Goal: Task Accomplishment & Management: Manage account settings

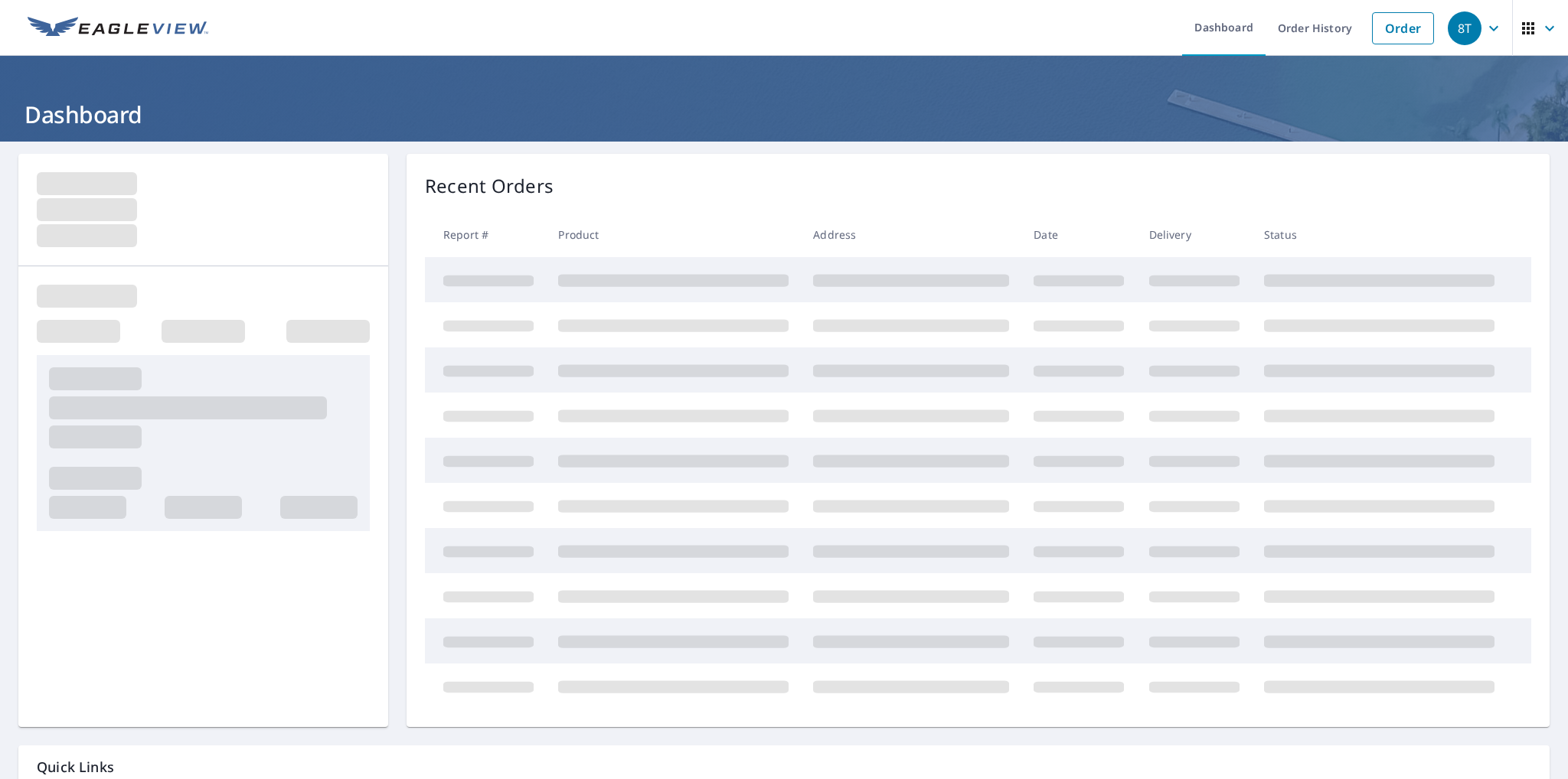
drag, startPoint x: 0, startPoint y: 0, endPoint x: 1482, endPoint y: 27, distance: 1482.2
click at [1485, 27] on icon "button" at bounding box center [1494, 28] width 19 height 19
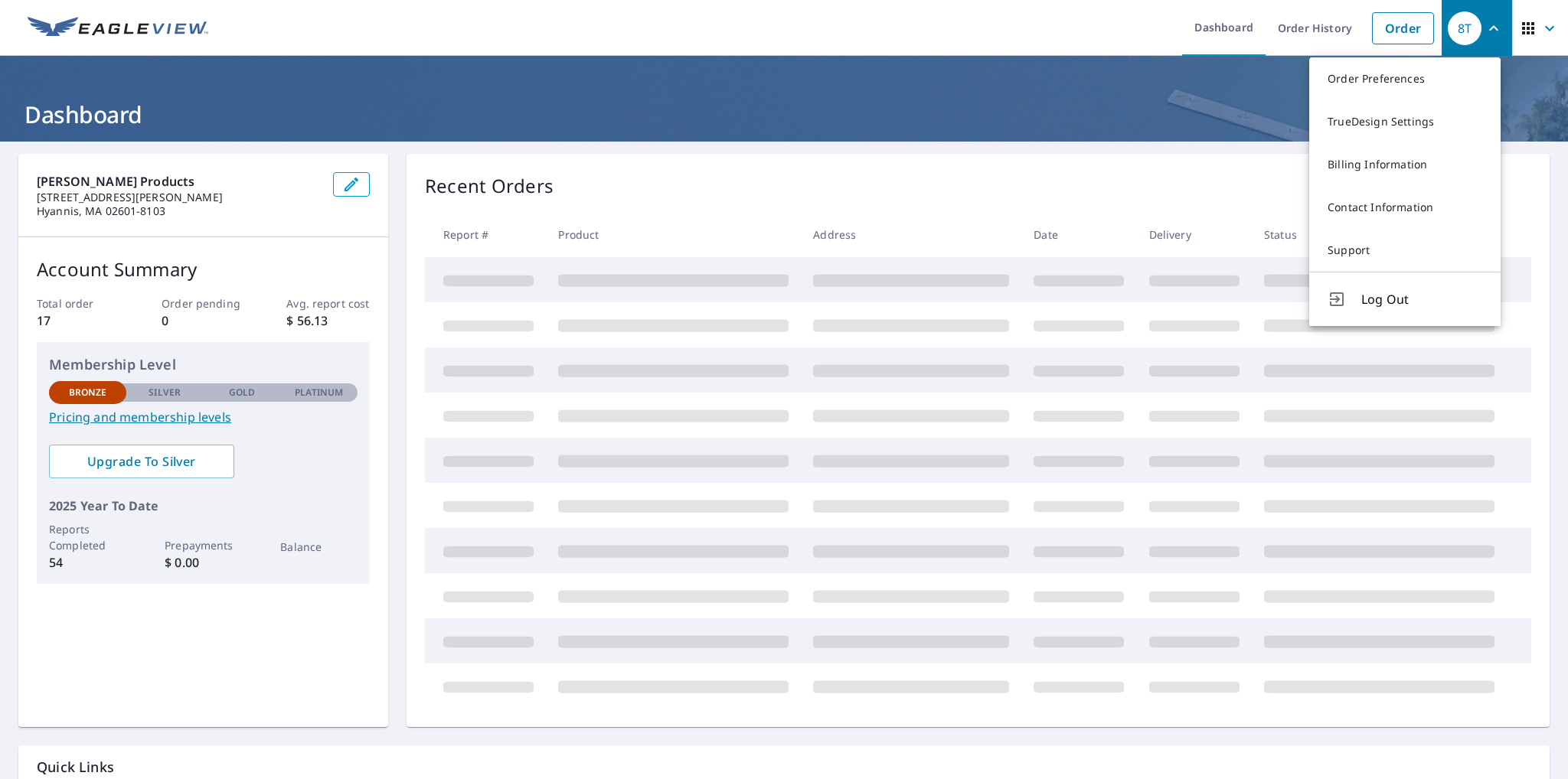
click at [1519, 25] on icon "button" at bounding box center [1528, 28] width 19 height 19
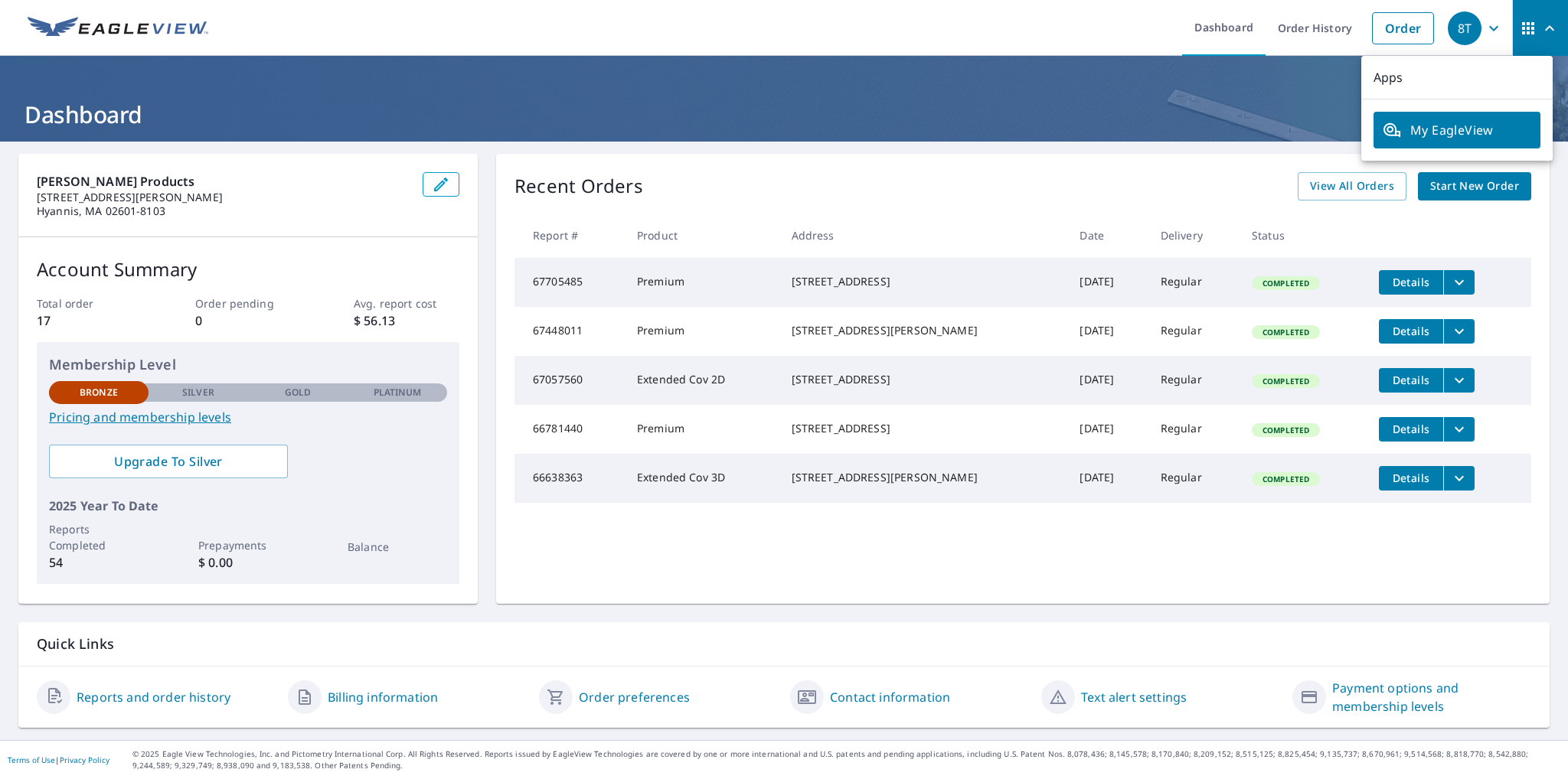
click at [1485, 25] on icon "button" at bounding box center [1494, 28] width 19 height 19
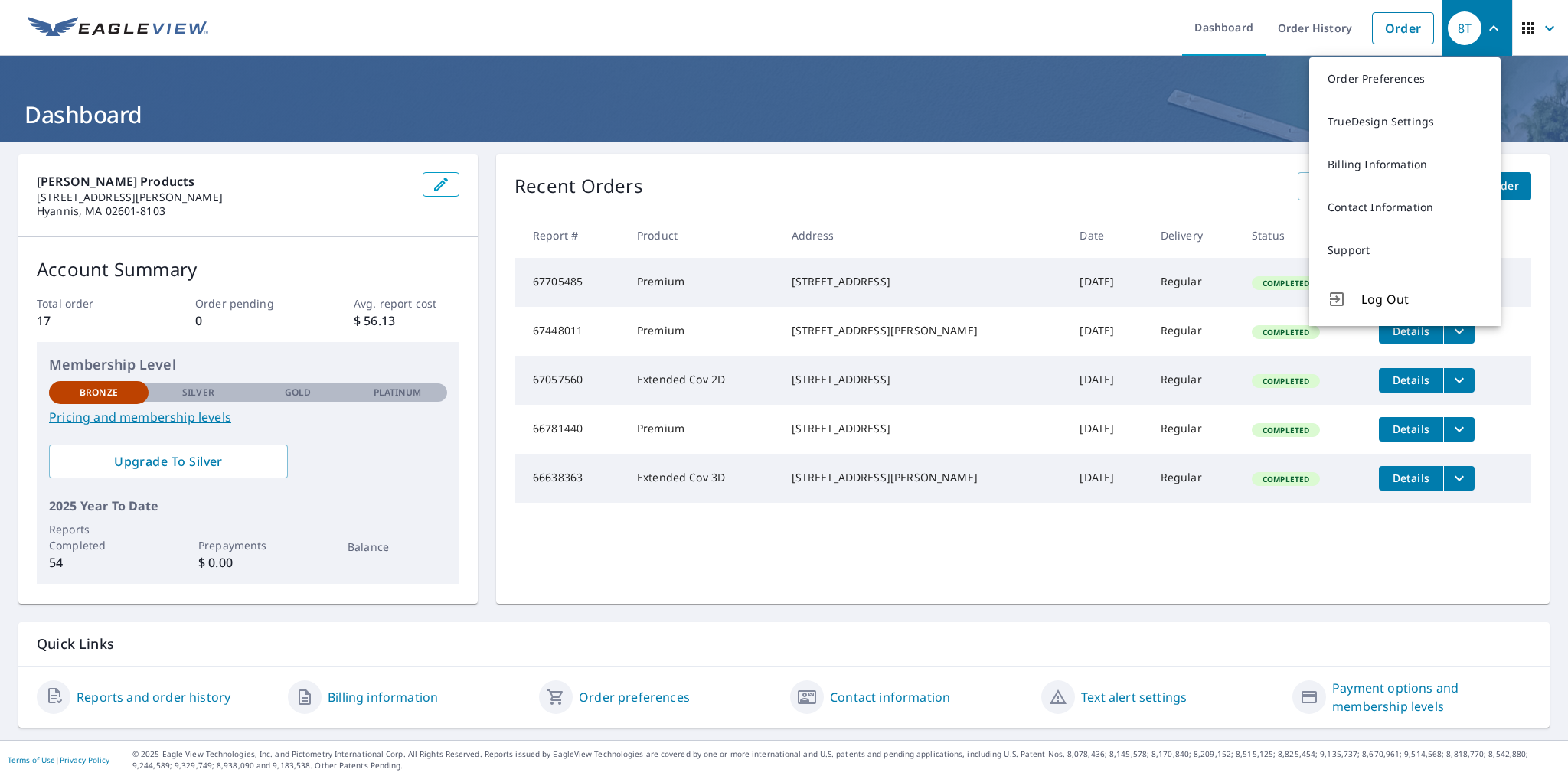
click at [1545, 28] on icon "button" at bounding box center [1548, 27] width 9 height 5
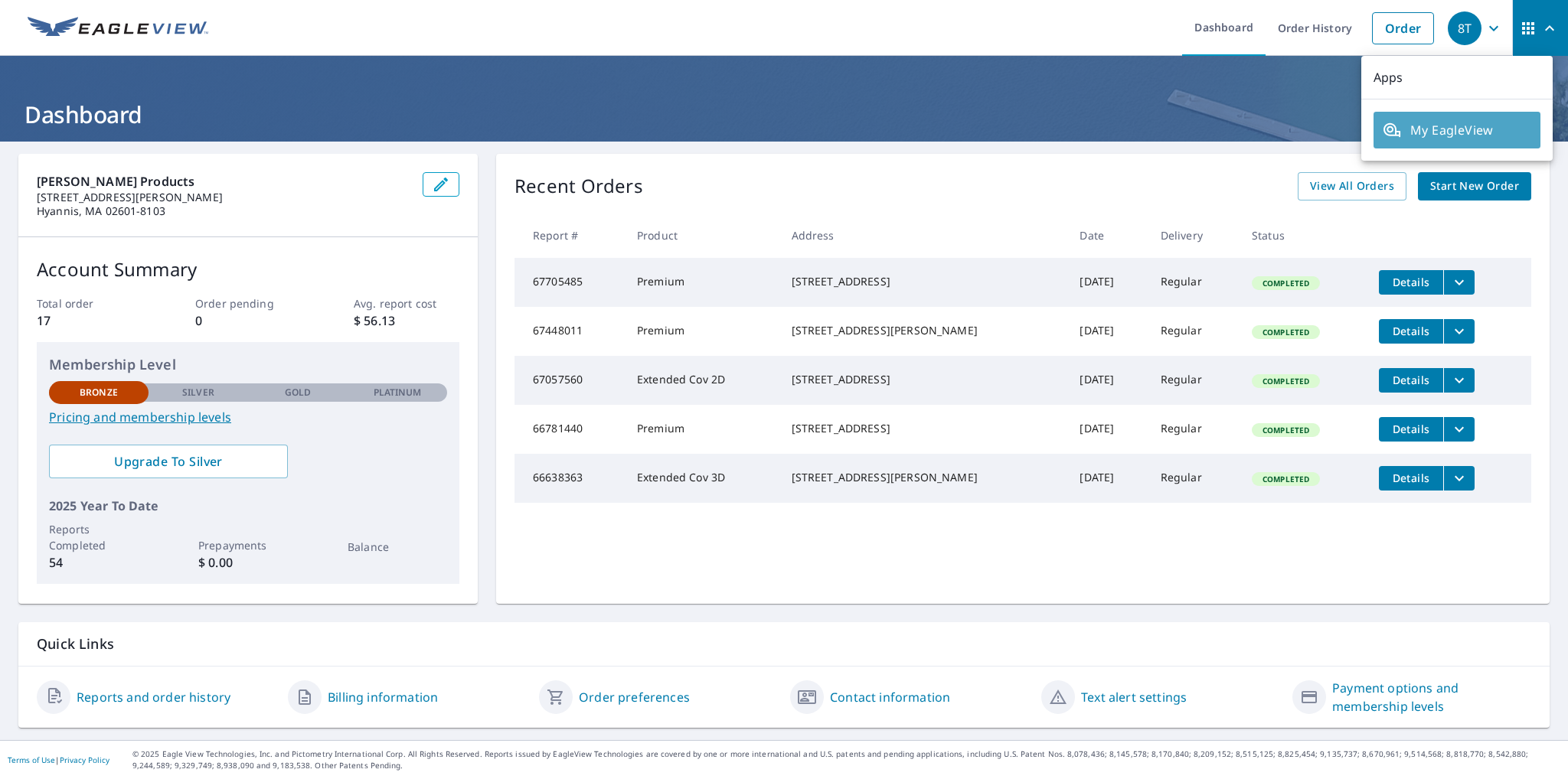
click at [1458, 124] on span "My EagleView" at bounding box center [1457, 130] width 149 height 19
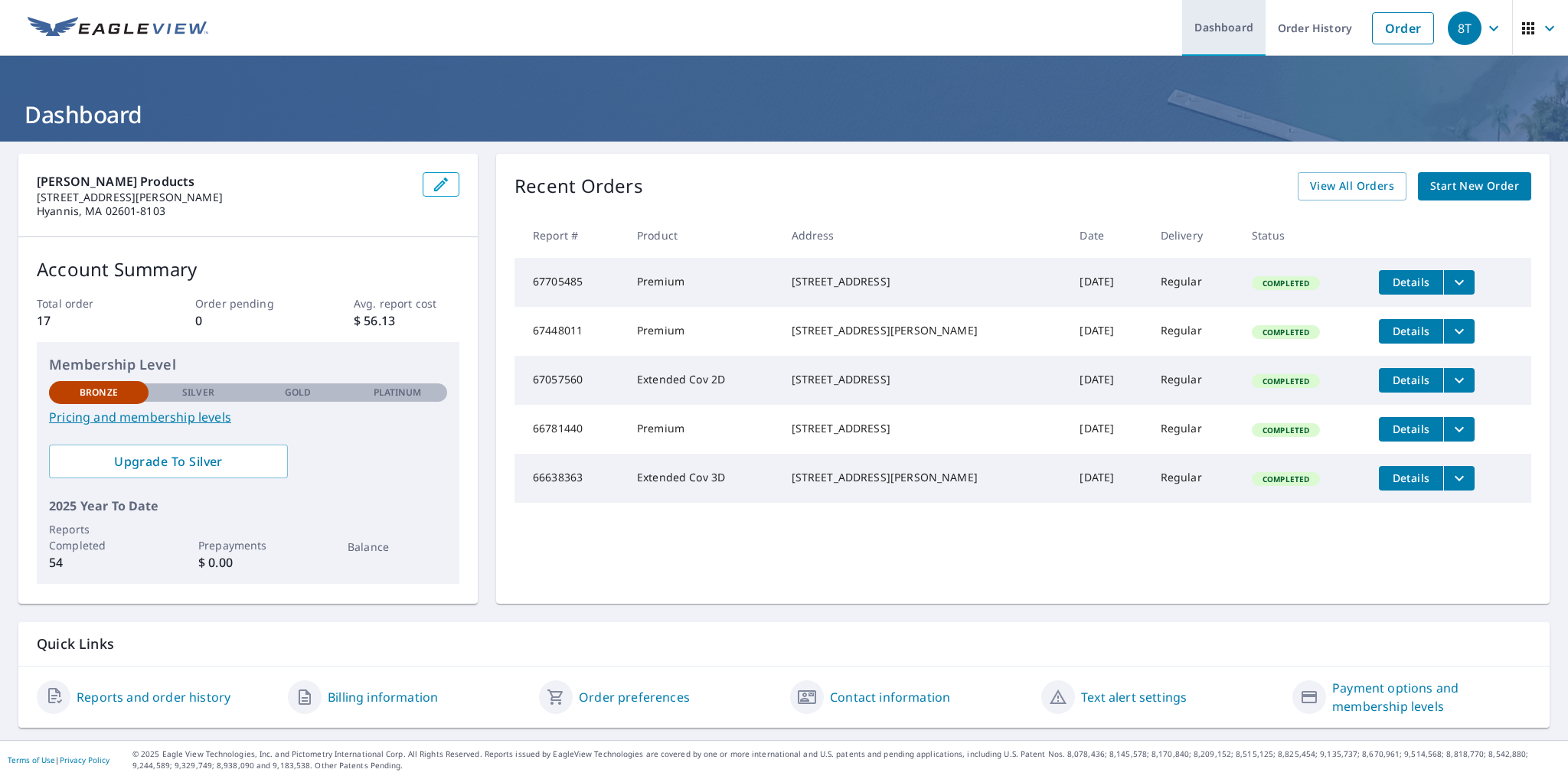
click at [1200, 25] on link "Dashboard" at bounding box center [1223, 27] width 83 height 56
click at [1227, 31] on link "Dashboard" at bounding box center [1223, 27] width 83 height 56
click at [1459, 32] on div "8T" at bounding box center [1464, 28] width 33 height 33
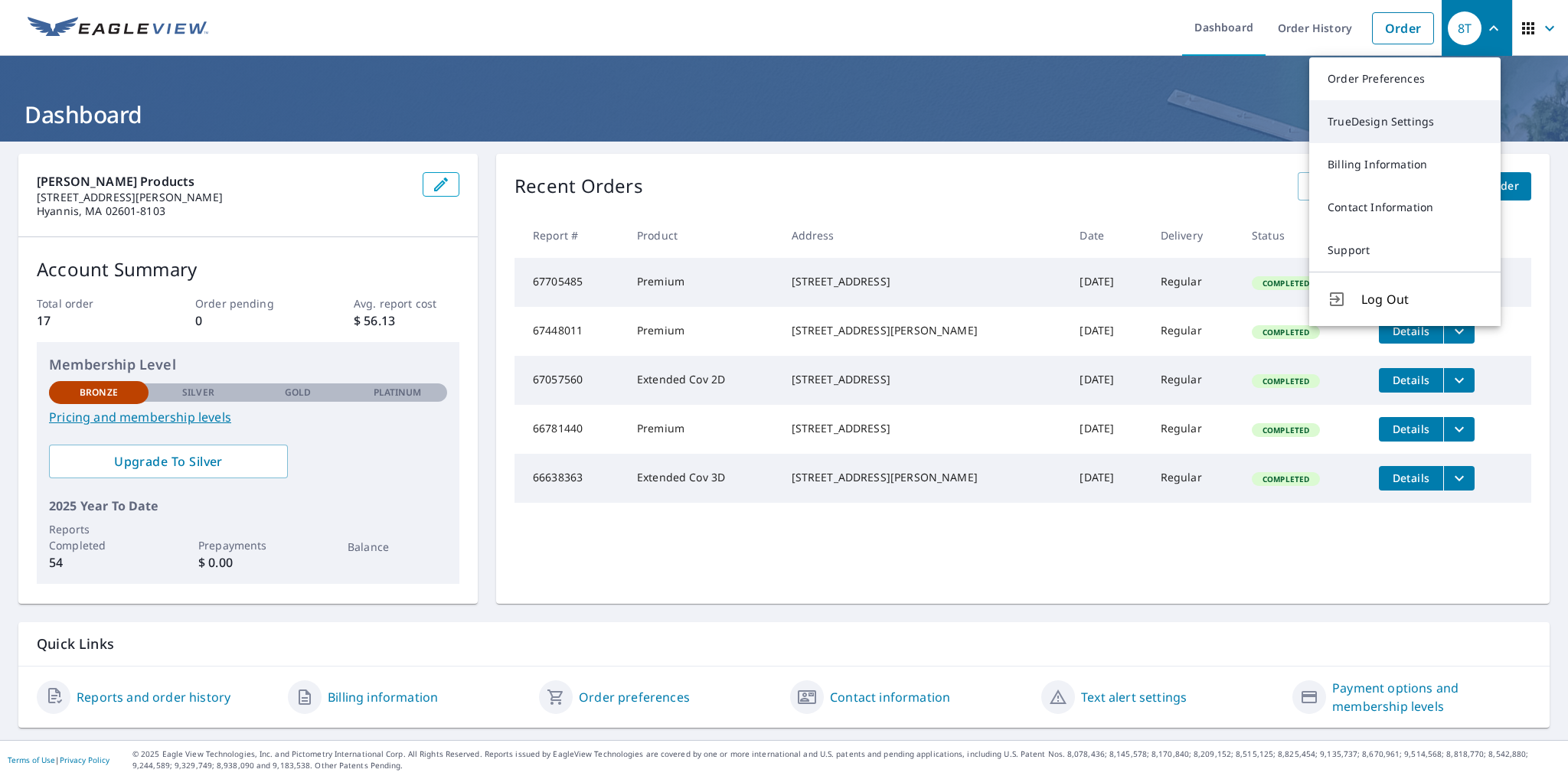
click at [1393, 126] on link "TrueDesign Settings" at bounding box center [1405, 122] width 192 height 43
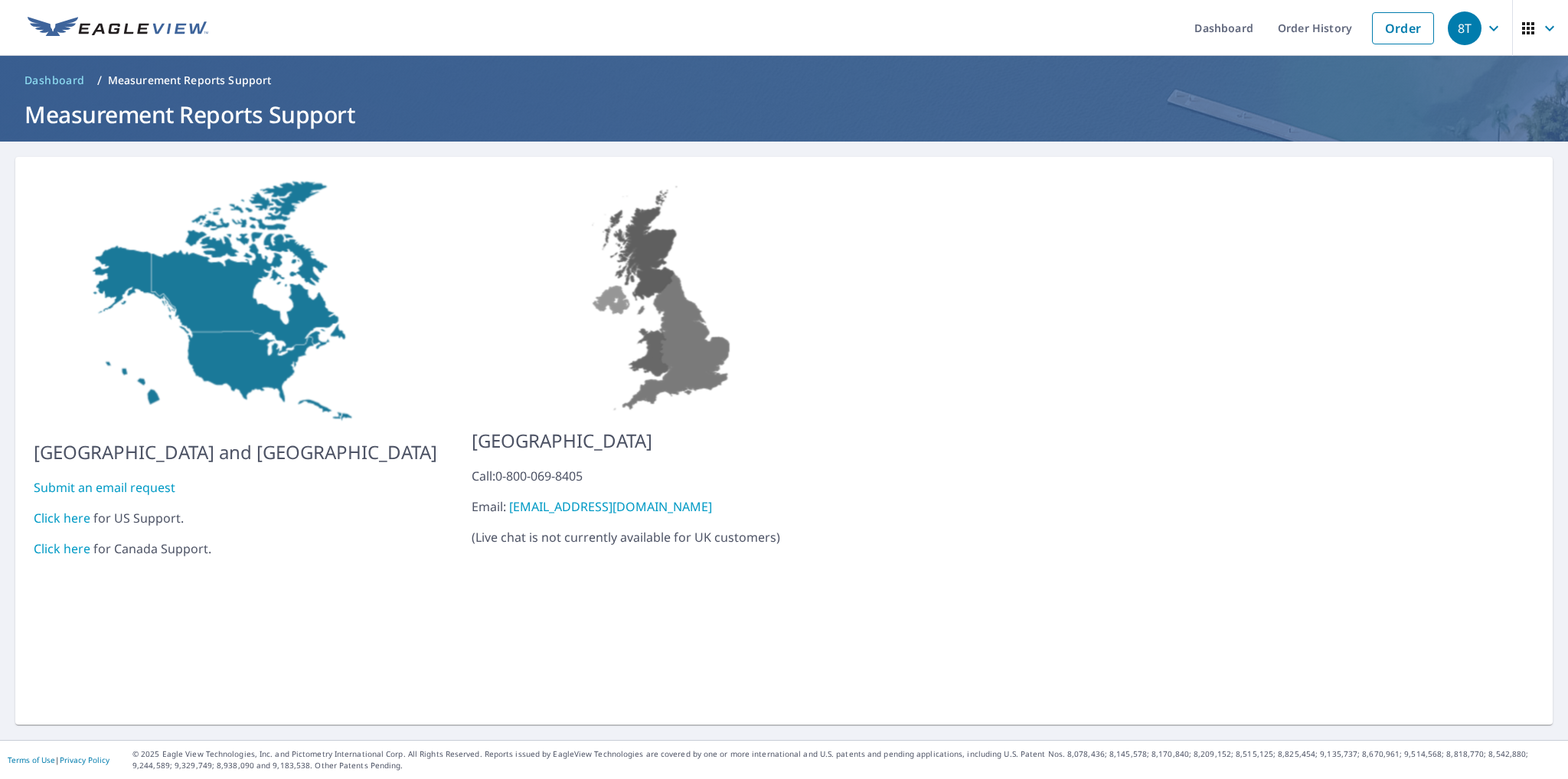
click at [1465, 33] on div "8T" at bounding box center [1464, 28] width 33 height 33
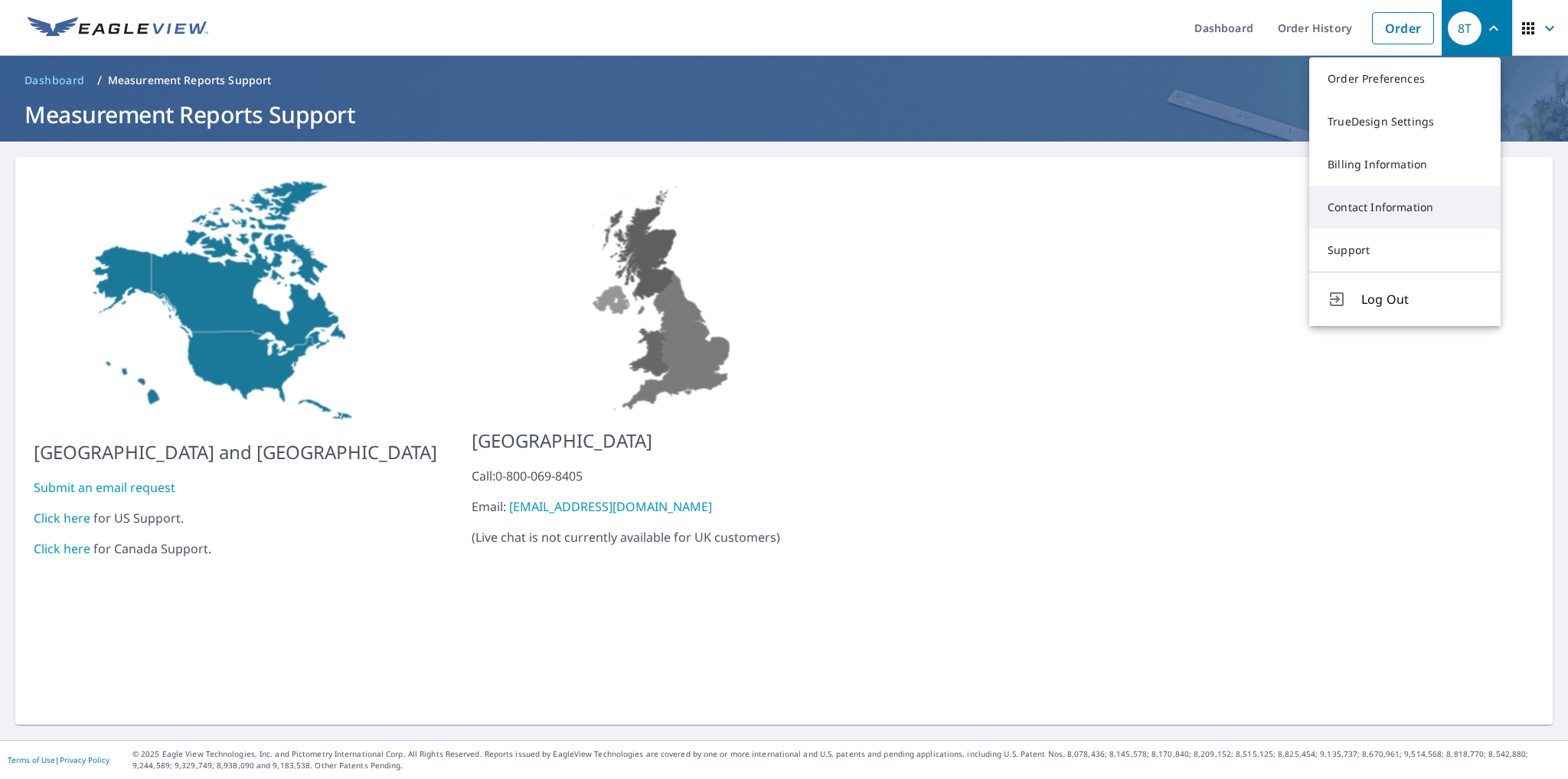
click at [1403, 214] on link "Contact Information" at bounding box center [1405, 207] width 192 height 43
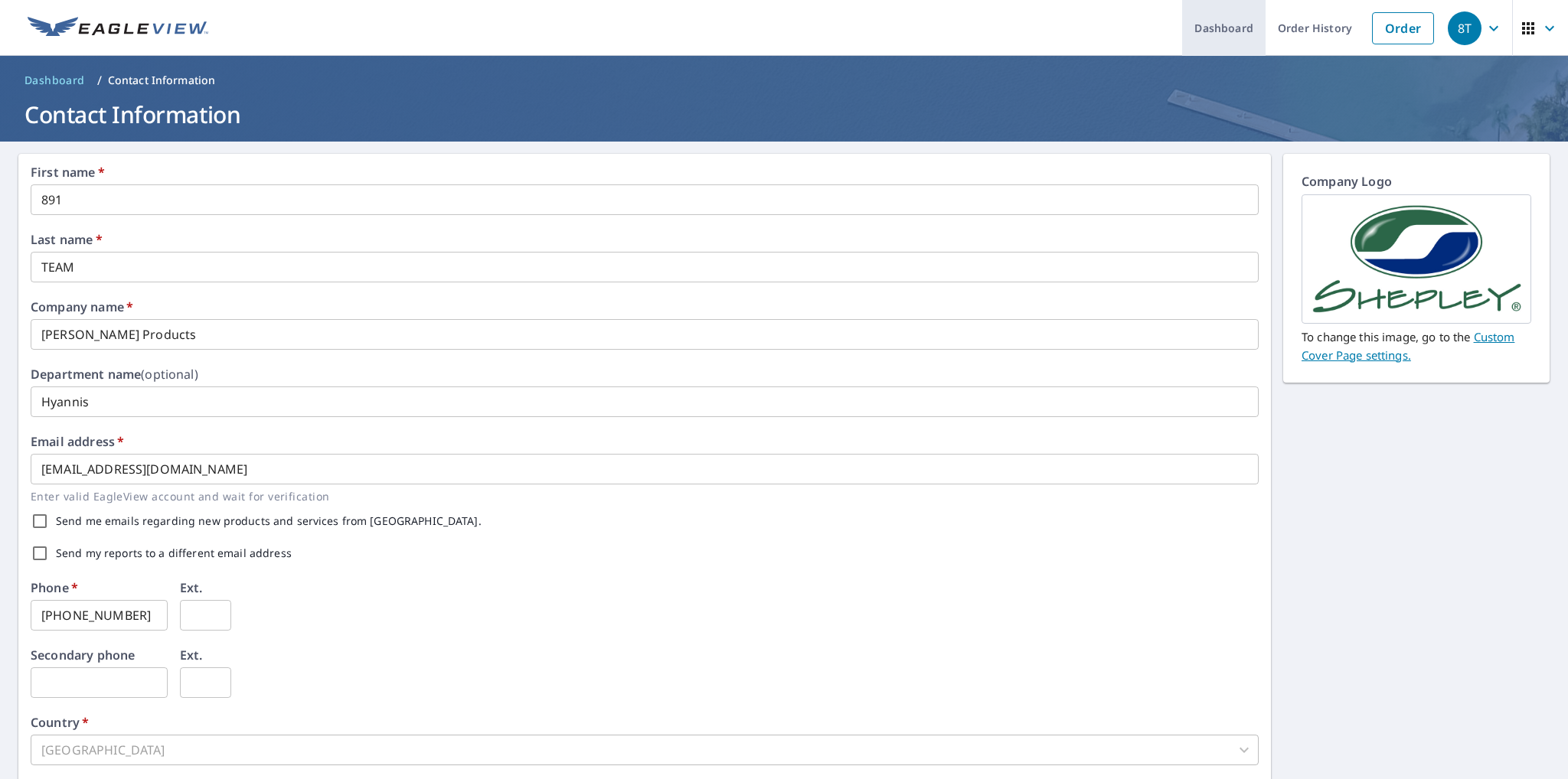
click at [1207, 16] on link "Dashboard" at bounding box center [1223, 27] width 83 height 56
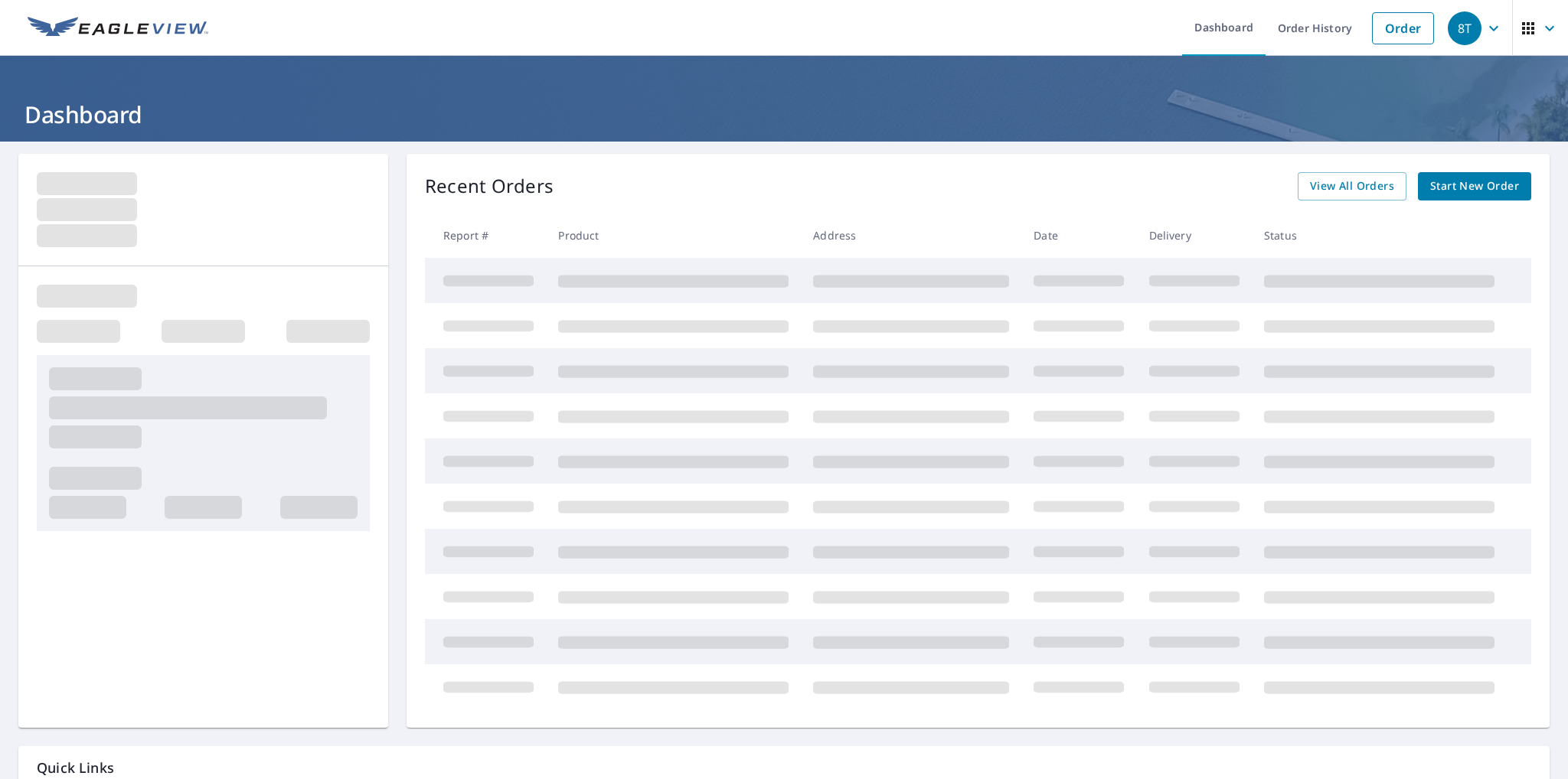
click at [1485, 33] on icon "button" at bounding box center [1494, 28] width 19 height 19
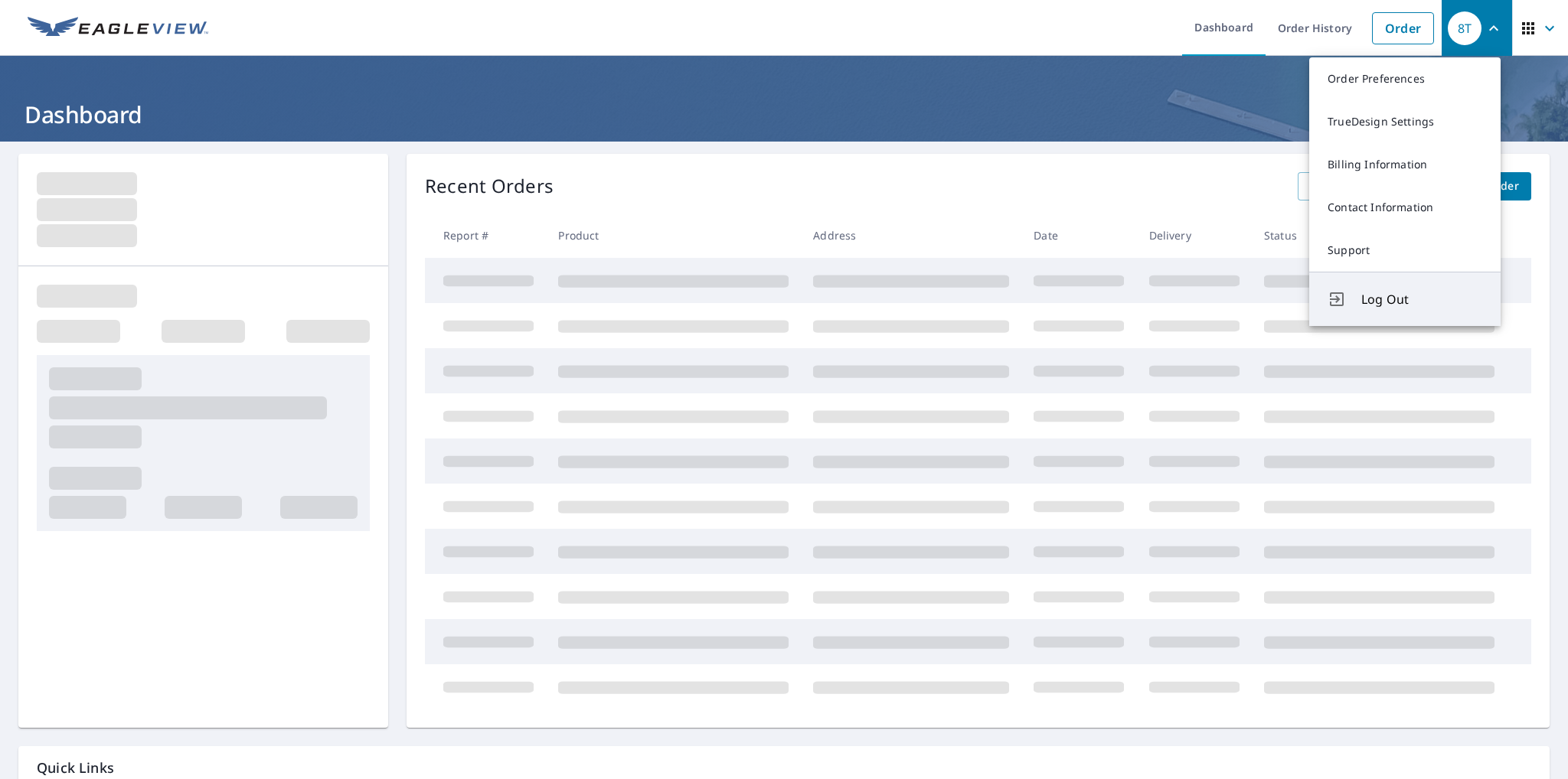
click at [1381, 287] on button "Log Out" at bounding box center [1405, 299] width 192 height 55
